Goal: Task Accomplishment & Management: Manage account settings

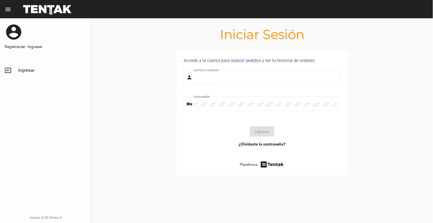
type input "natalialabancz@hotmail.com"
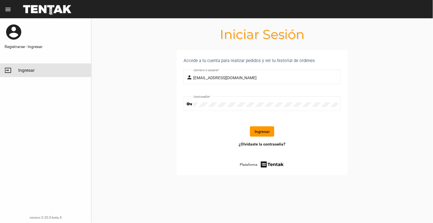
click at [33, 65] on link "input Ingresar" at bounding box center [45, 70] width 91 height 14
click at [263, 133] on button "Ingresar" at bounding box center [262, 131] width 24 height 10
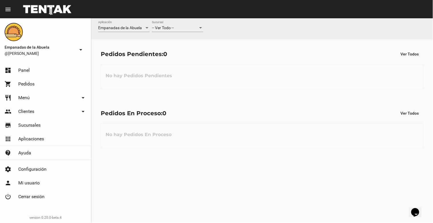
click at [168, 26] on span "-- Ver Todo --" at bounding box center [163, 27] width 22 height 5
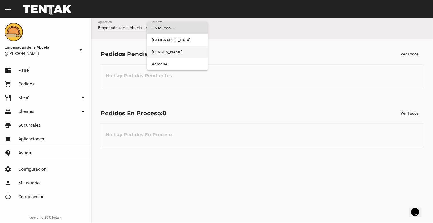
click at [168, 51] on span "[PERSON_NAME]" at bounding box center [177, 52] width 51 height 12
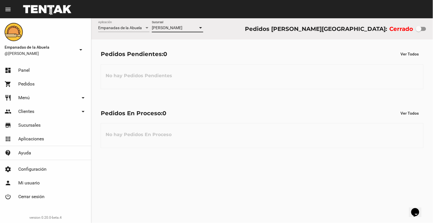
click at [422, 28] on div at bounding box center [421, 29] width 10 height 4
click at [419, 31] on input "checkbox" at bounding box center [418, 31] width 0 height 0
checkbox input "true"
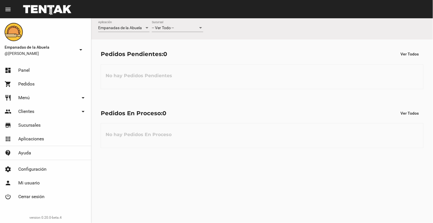
click at [178, 29] on div "-- Ver Todo --" at bounding box center [175, 28] width 46 height 5
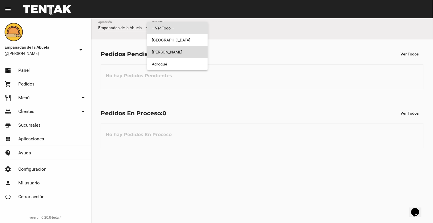
click at [179, 48] on span "[PERSON_NAME]" at bounding box center [177, 52] width 51 height 12
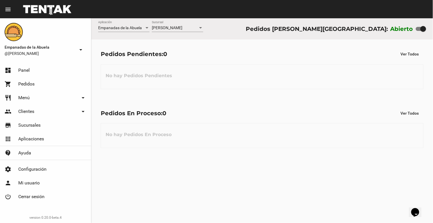
click at [386, 168] on div "Empanadas de la Abuela Aplicación [PERSON_NAME] Sucursal Pedidos [PERSON_NAME][…" at bounding box center [262, 120] width 342 height 204
